Goal: Task Accomplishment & Management: Complete application form

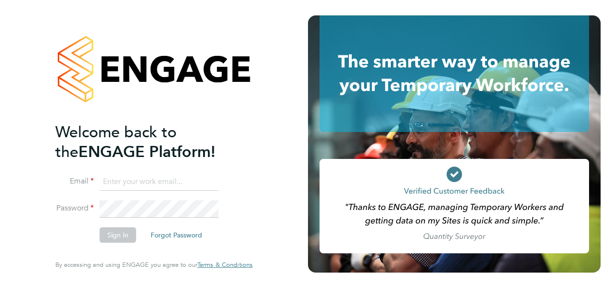
type input "andrew@gdprjourney.co.uk"
click at [156, 192] on li "Email andrew@gdprjourney.co.uk" at bounding box center [149, 186] width 188 height 27
click at [117, 232] on button "Sign In" at bounding box center [118, 234] width 37 height 15
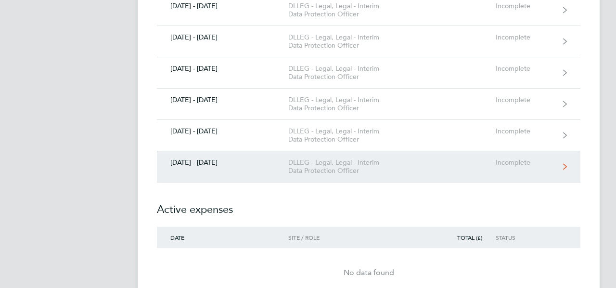
scroll to position [439, 0]
click at [565, 165] on icon at bounding box center [565, 166] width 4 height 7
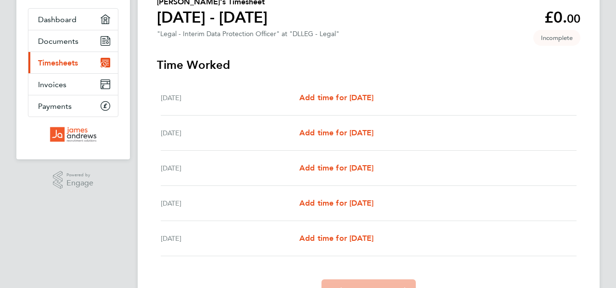
scroll to position [90, 0]
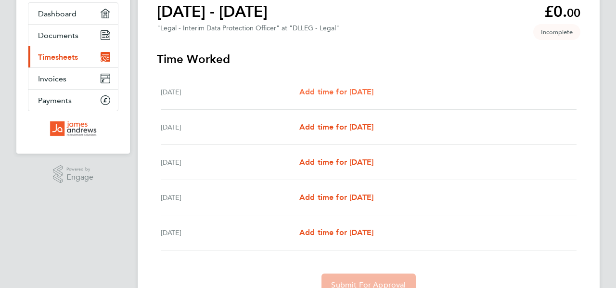
click at [359, 91] on span "Add time for [DATE]" at bounding box center [336, 91] width 74 height 9
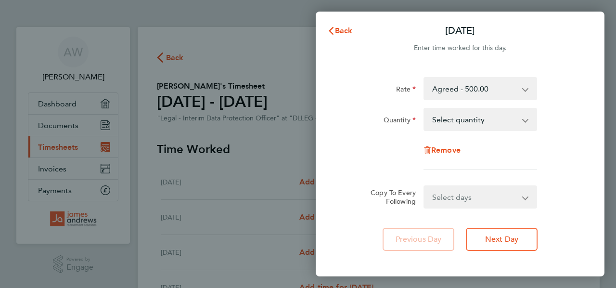
click at [531, 121] on app-icon-cross-button at bounding box center [531, 119] width 12 height 21
click at [528, 121] on app-icon-cross-button at bounding box center [531, 119] width 12 height 21
click at [524, 121] on select "Select quantity 0.5 1" at bounding box center [475, 119] width 100 height 21
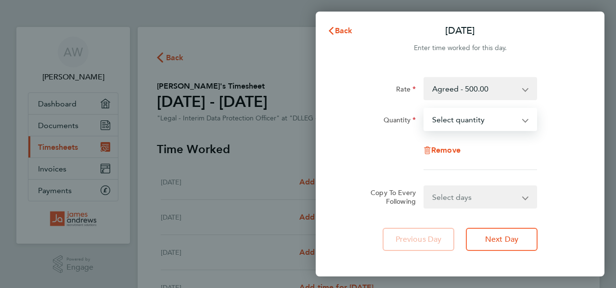
select select "0.5"
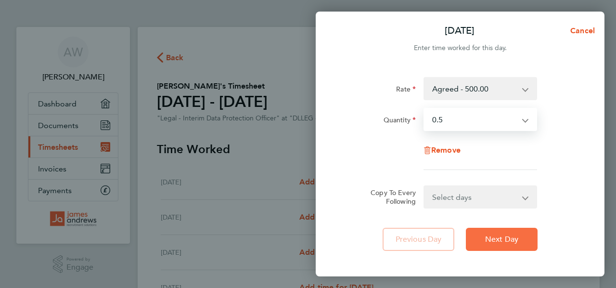
click at [500, 242] on span "Next Day" at bounding box center [501, 239] width 33 height 10
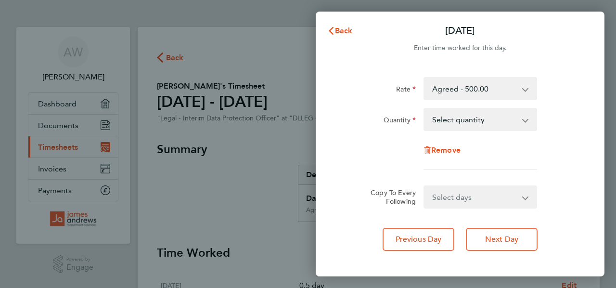
click at [526, 119] on app-icon-cross-button at bounding box center [531, 119] width 12 height 21
click at [526, 123] on app-icon-cross-button at bounding box center [531, 119] width 12 height 21
click at [521, 118] on select "Select quantity 0.5 1" at bounding box center [475, 119] width 100 height 21
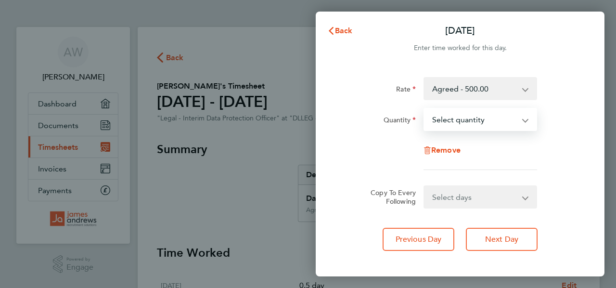
select select "0.5"
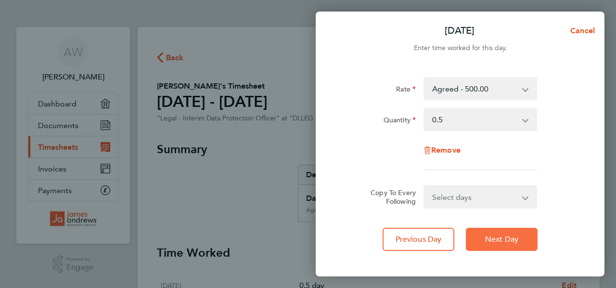
click at [496, 240] on span "Next Day" at bounding box center [501, 239] width 33 height 10
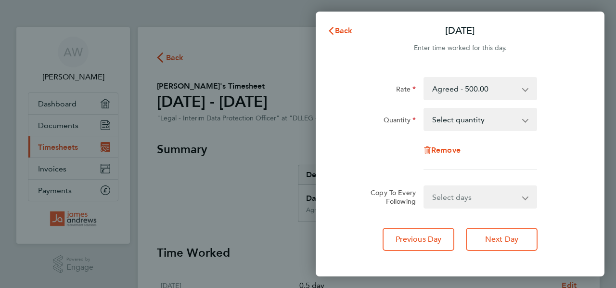
click at [525, 118] on app-icon-cross-button at bounding box center [531, 119] width 12 height 21
click at [525, 120] on app-icon-cross-button at bounding box center [531, 119] width 12 height 21
click at [526, 117] on app-icon-cross-button at bounding box center [531, 119] width 12 height 21
click at [528, 120] on app-icon-cross-button at bounding box center [531, 119] width 12 height 21
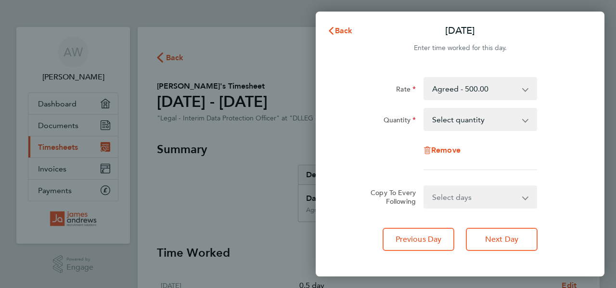
click at [524, 120] on select "Select quantity 0.5 1" at bounding box center [475, 119] width 100 height 21
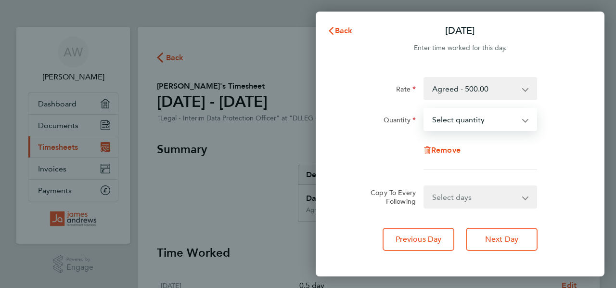
select select "1"
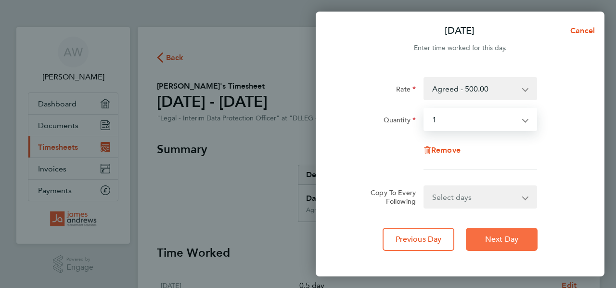
click at [498, 238] on span "Next Day" at bounding box center [501, 239] width 33 height 10
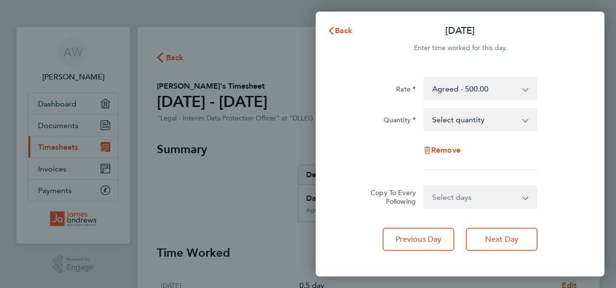
click at [528, 119] on app-icon-cross-button at bounding box center [531, 119] width 12 height 21
click at [526, 120] on app-icon-cross-button at bounding box center [531, 119] width 12 height 21
click at [522, 120] on select "Select quantity 0.5 1" at bounding box center [475, 119] width 100 height 21
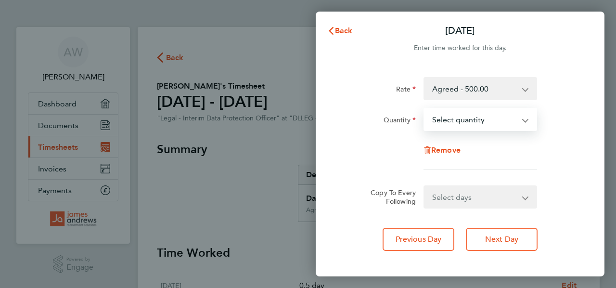
select select "1"
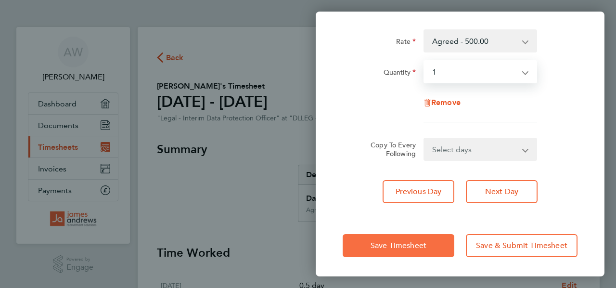
click at [382, 243] on span "Save Timesheet" at bounding box center [399, 246] width 56 height 10
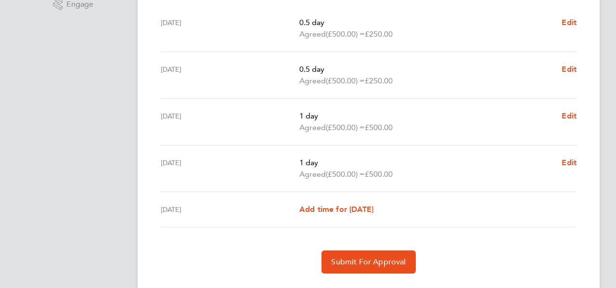
scroll to position [287, 0]
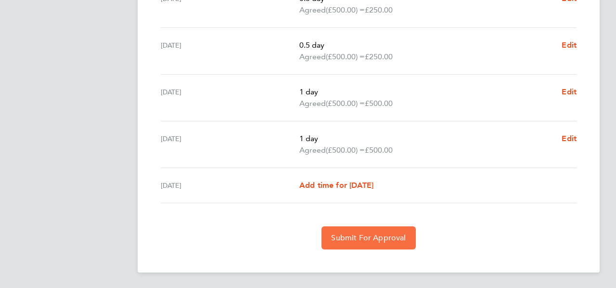
click at [363, 237] on span "Submit For Approval" at bounding box center [368, 238] width 75 height 10
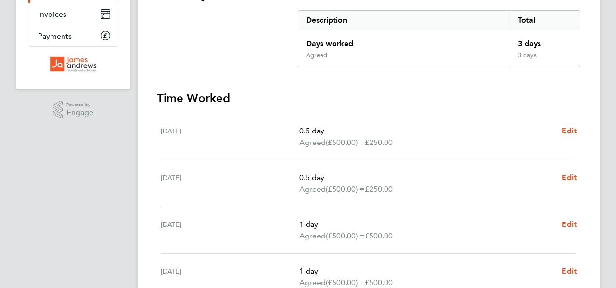
scroll to position [153, 0]
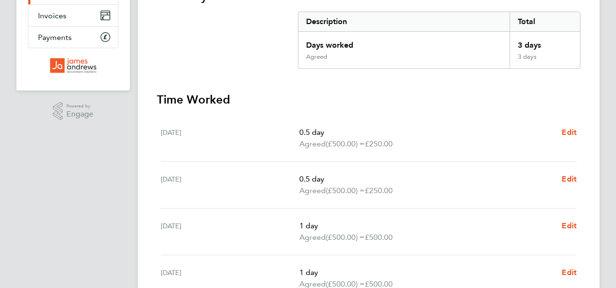
click at [204, 250] on div "[DATE] 1 day Agreed (£500.00) = £500.00 Edit" at bounding box center [369, 231] width 416 height 47
